Goal: Transaction & Acquisition: Purchase product/service

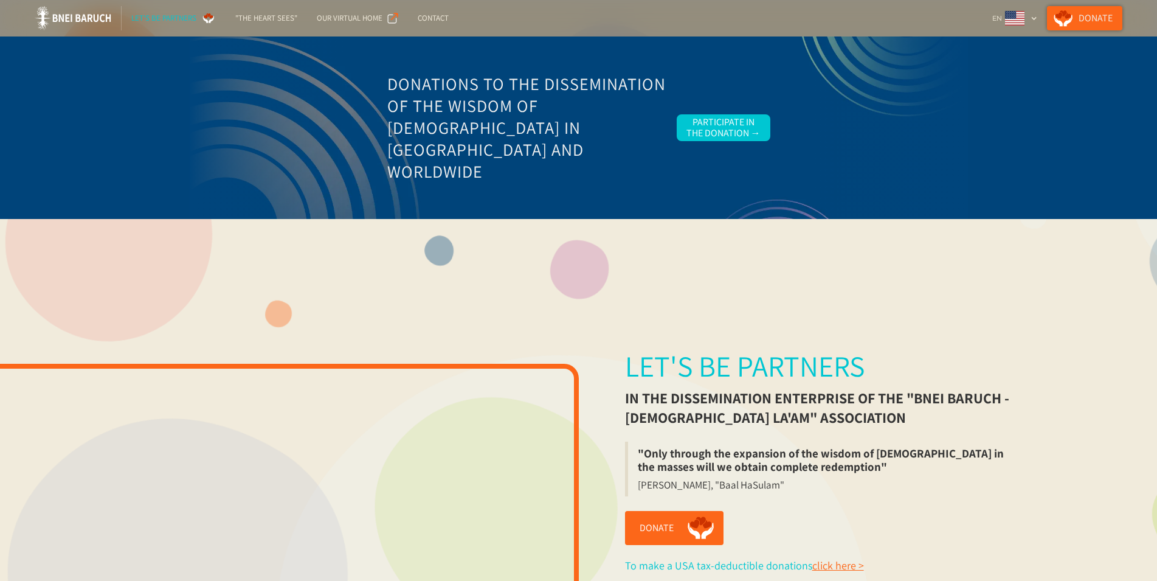
click at [1091, 12] on link "Donate" at bounding box center [1084, 18] width 75 height 24
click at [1041, 18] on div "EN" at bounding box center [1015, 18] width 55 height 24
click at [1102, 12] on link "Donate" at bounding box center [1084, 18] width 75 height 24
click at [437, 18] on div "Contact" at bounding box center [433, 18] width 31 height 12
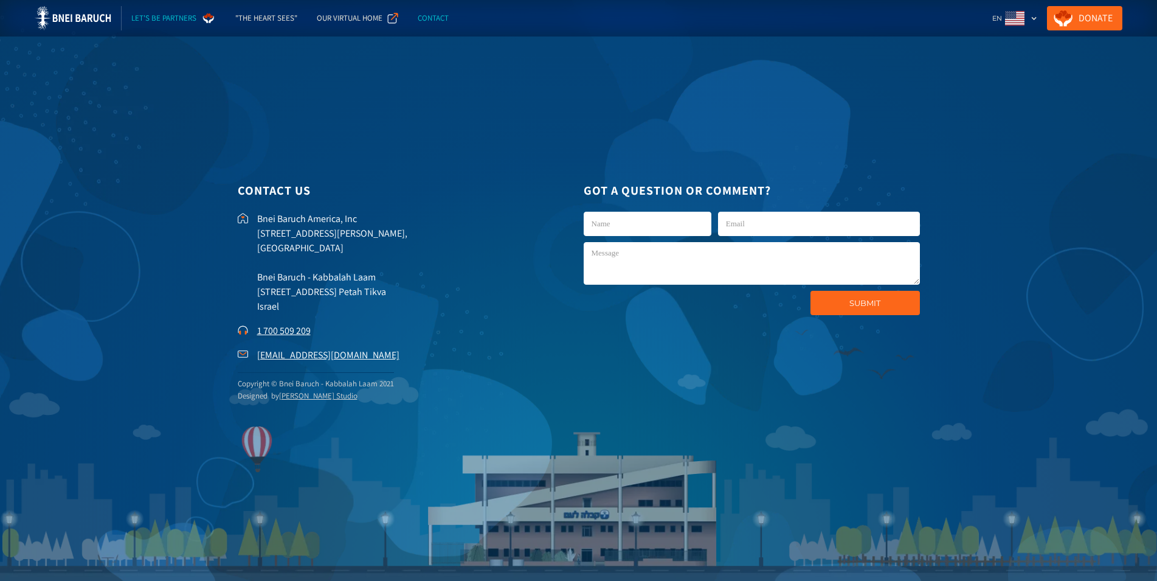
scroll to position [2922, 0]
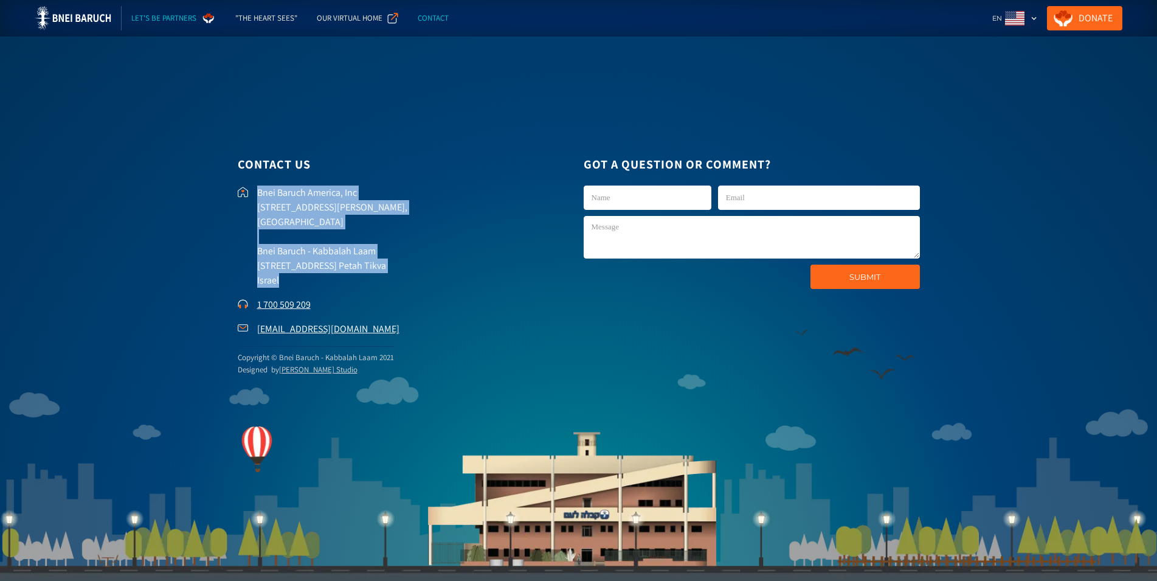
drag, startPoint x: 255, startPoint y: 189, endPoint x: 393, endPoint y: 283, distance: 167.2
click at [393, 283] on p "Bnei Baruch America, Inc [STREET_ADDRESS][PERSON_NAME] [GEOGRAPHIC_DATA] - Kabb…" at bounding box center [415, 236] width 317 height 102
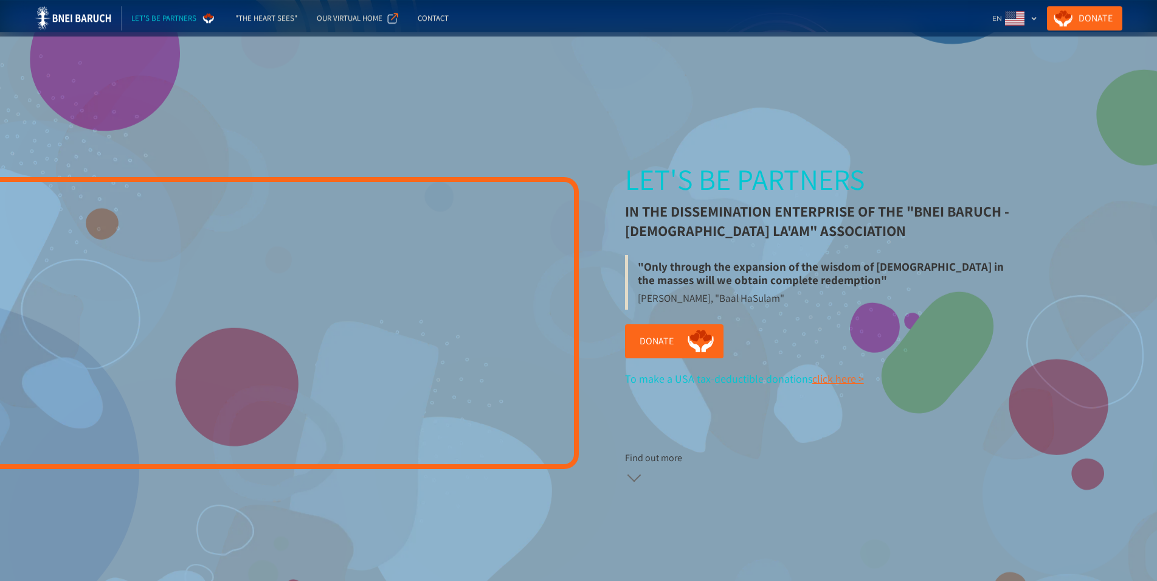
scroll to position [0, 0]
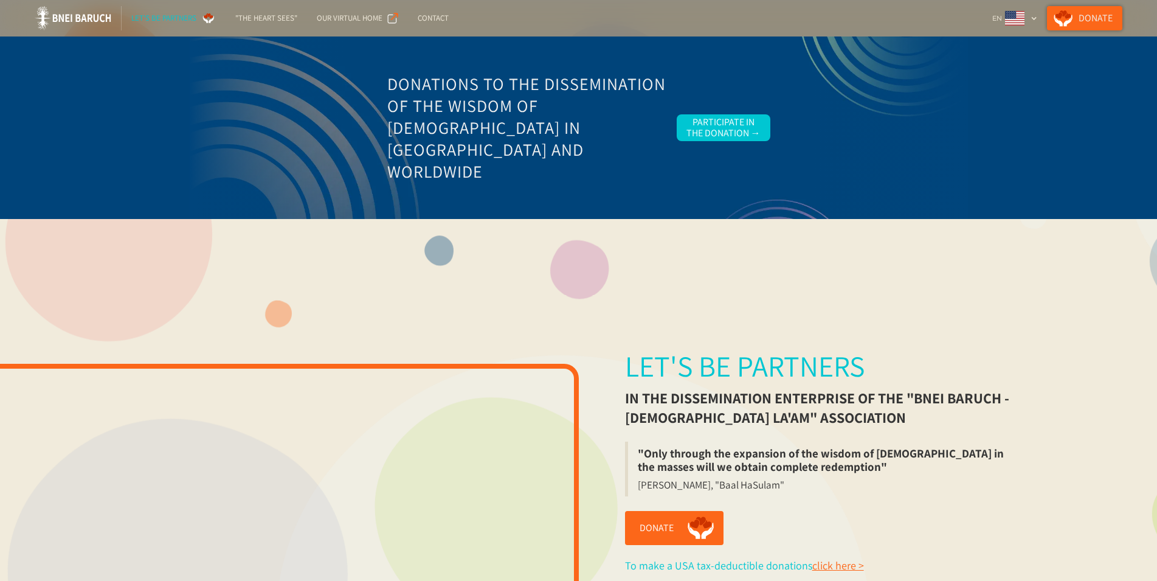
click at [1097, 12] on link "Donate" at bounding box center [1084, 18] width 75 height 24
click at [1107, 14] on link "Donate" at bounding box center [1084, 18] width 75 height 24
click at [1092, 18] on link "Donate" at bounding box center [1084, 18] width 75 height 24
